Goal: Ask a question

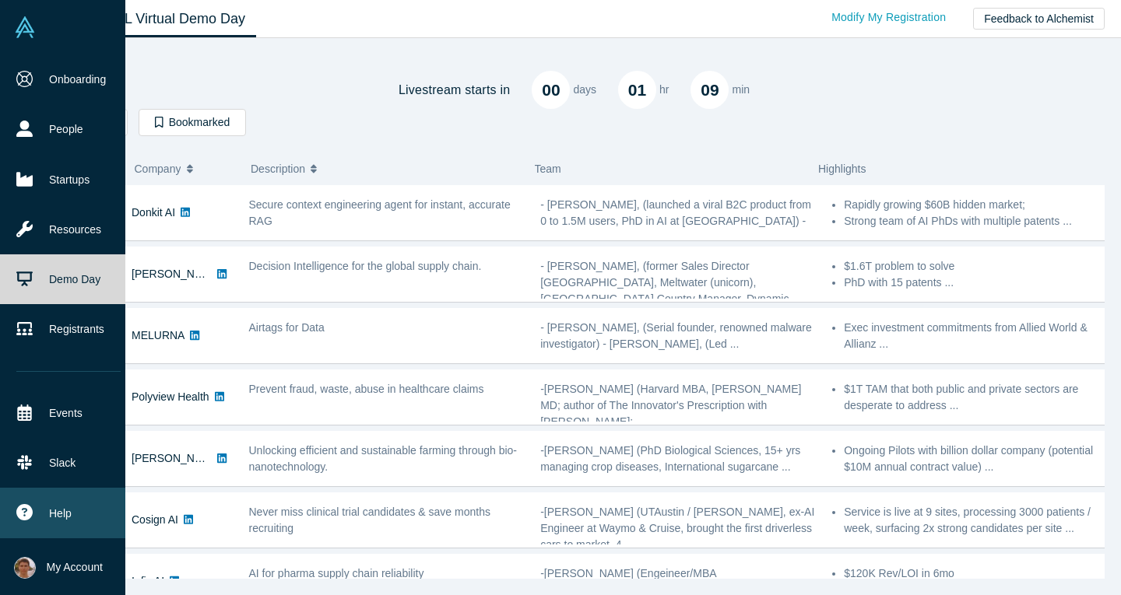
click at [24, 505] on icon at bounding box center [24, 512] width 16 height 16
click at [127, 510] on link "Contact Us" at bounding box center [150, 504] width 129 height 27
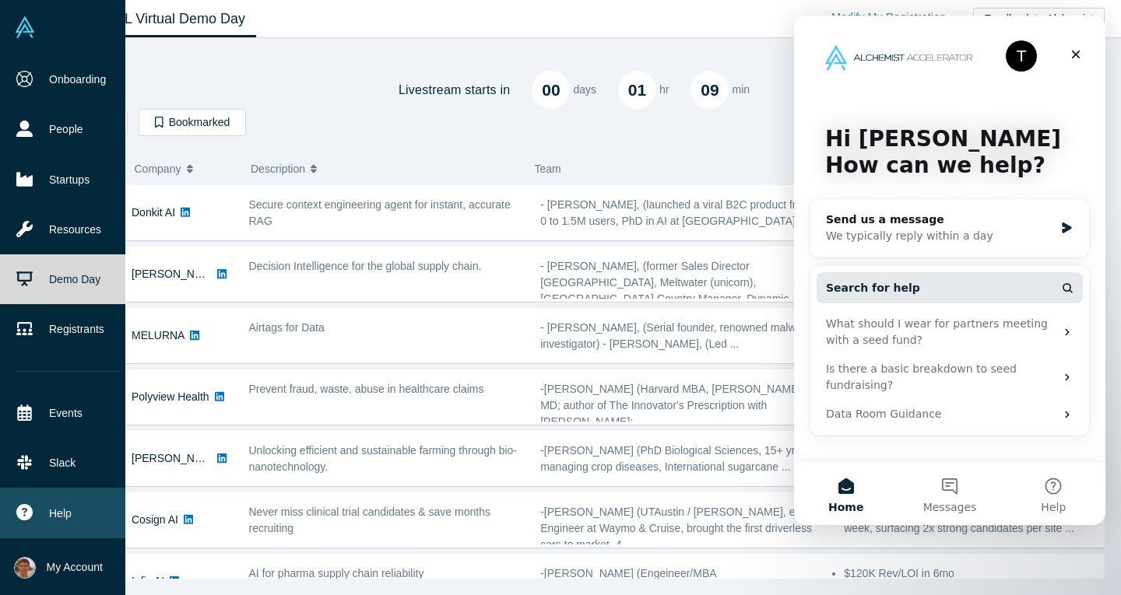
click at [868, 288] on span "Search for help" at bounding box center [873, 288] width 94 height 16
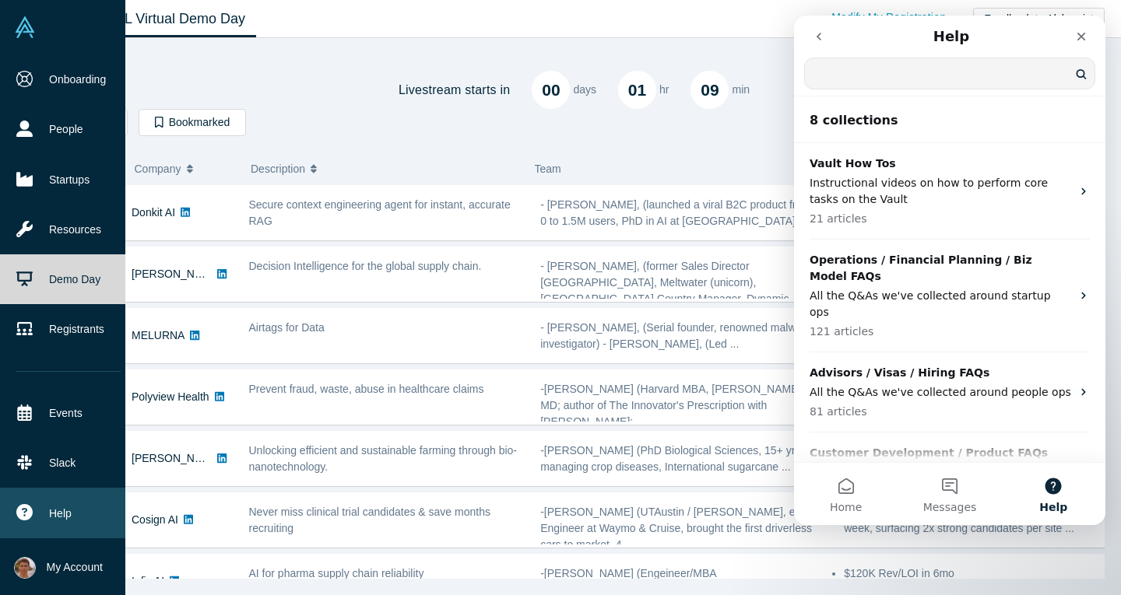
type input "j"
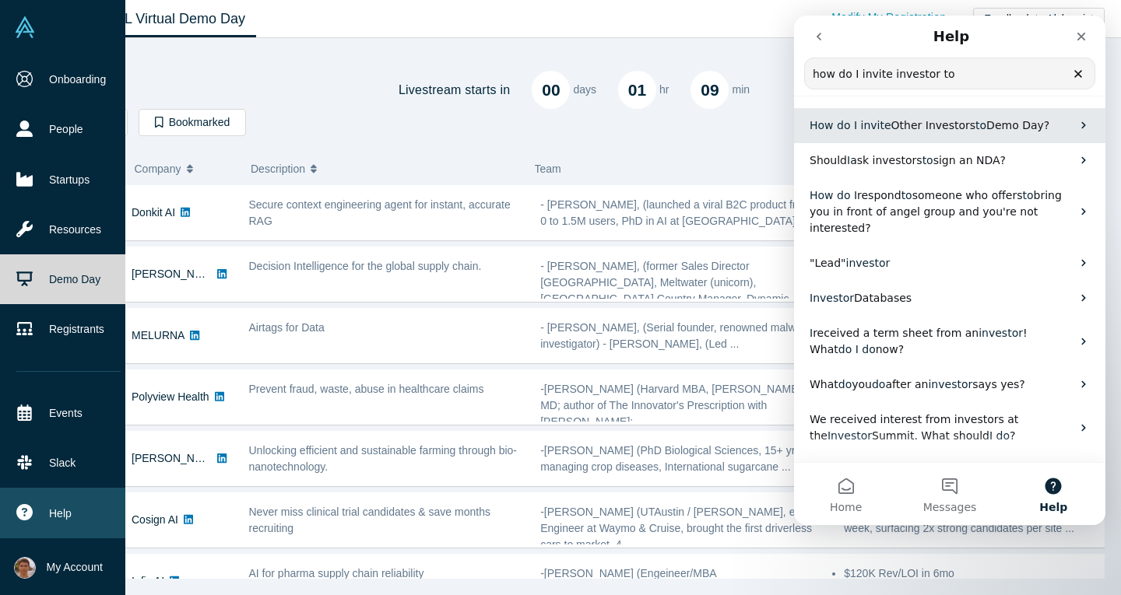
type input "how do I invite investor to"
click at [901, 123] on span "Other Investors" at bounding box center [933, 125] width 85 height 12
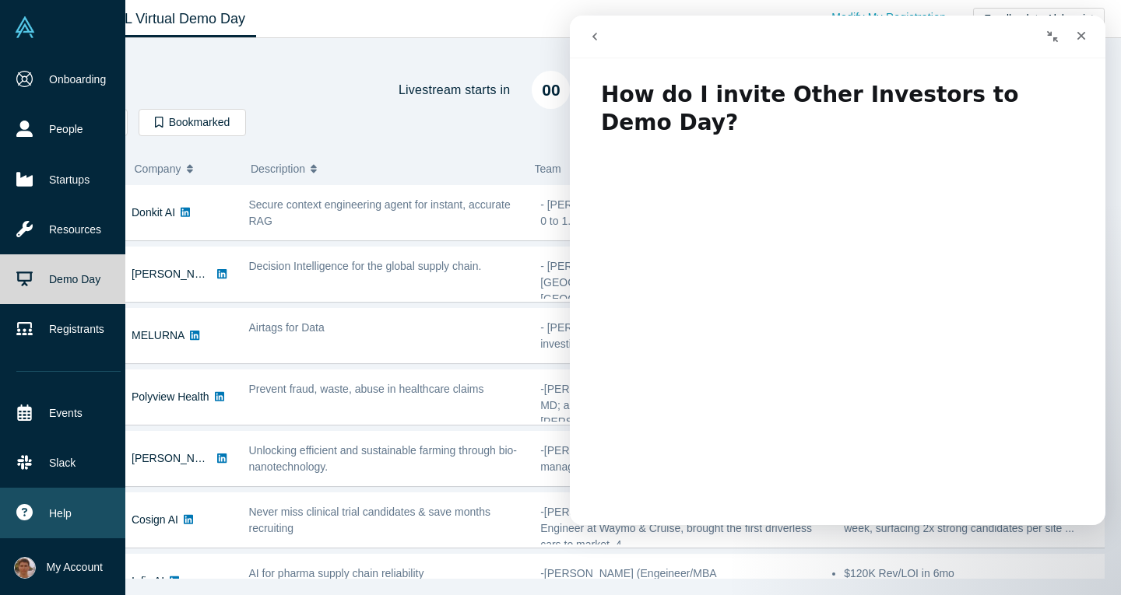
click at [317, 60] on div "Livestream starts [DATE] 01 hr 05 min" at bounding box center [584, 79] width 1039 height 60
click at [372, 147] on div "Livestream starts [DATE] 01 hr 05 min Filters AI Artificial Intelligence AI (Ar…" at bounding box center [584, 314] width 1039 height 530
